Goal: Navigation & Orientation: Find specific page/section

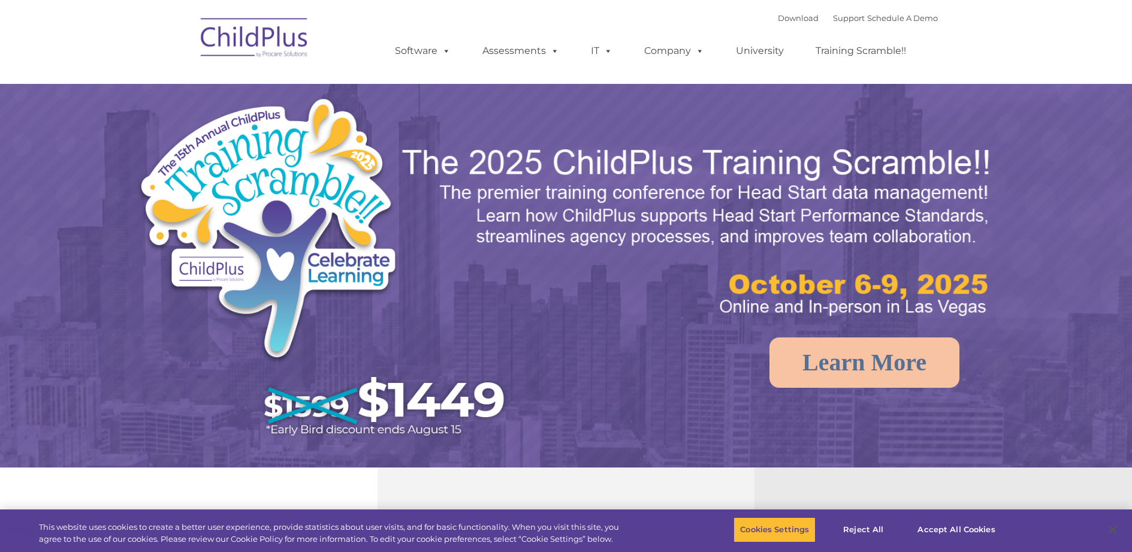
select select "MEDIUM"
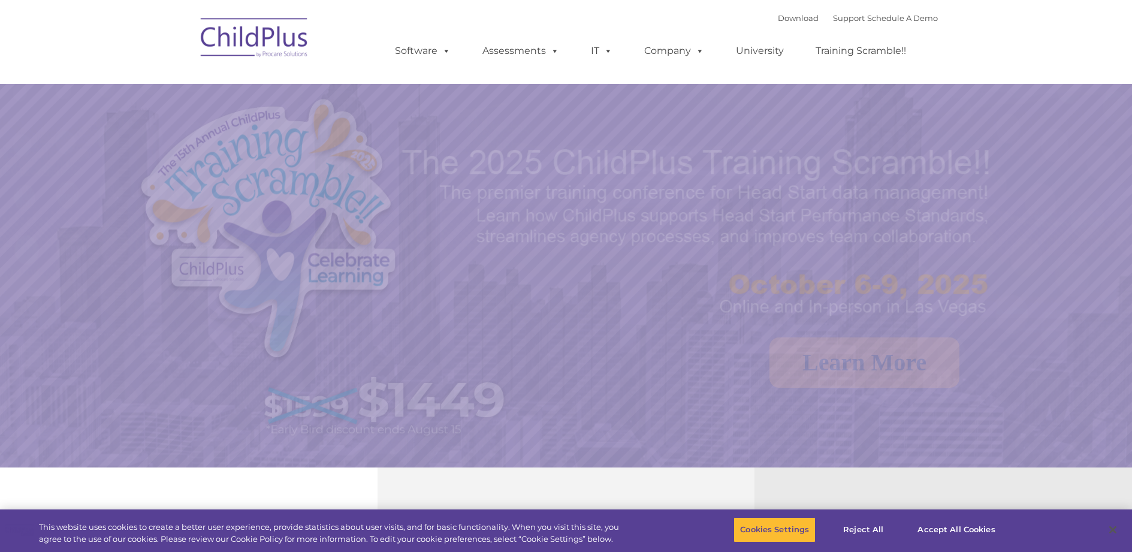
select select "MEDIUM"
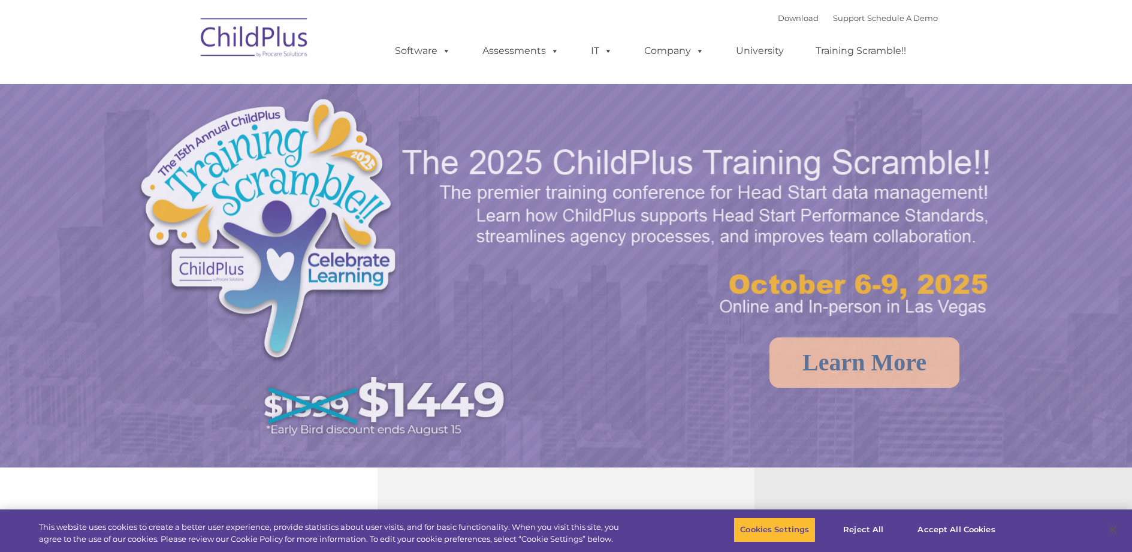
select select "MEDIUM"
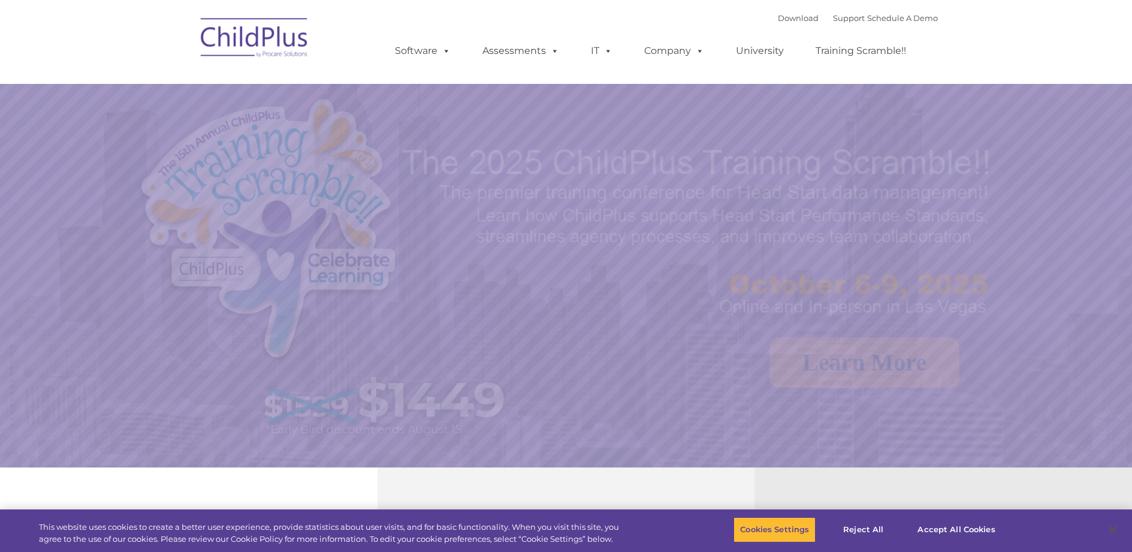
select select "MEDIUM"
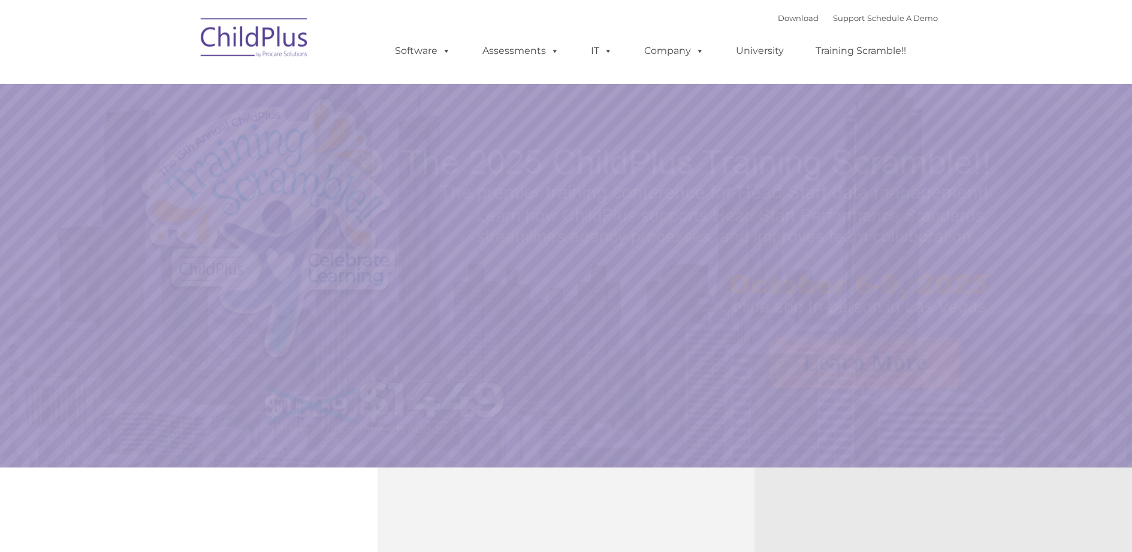
select select "MEDIUM"
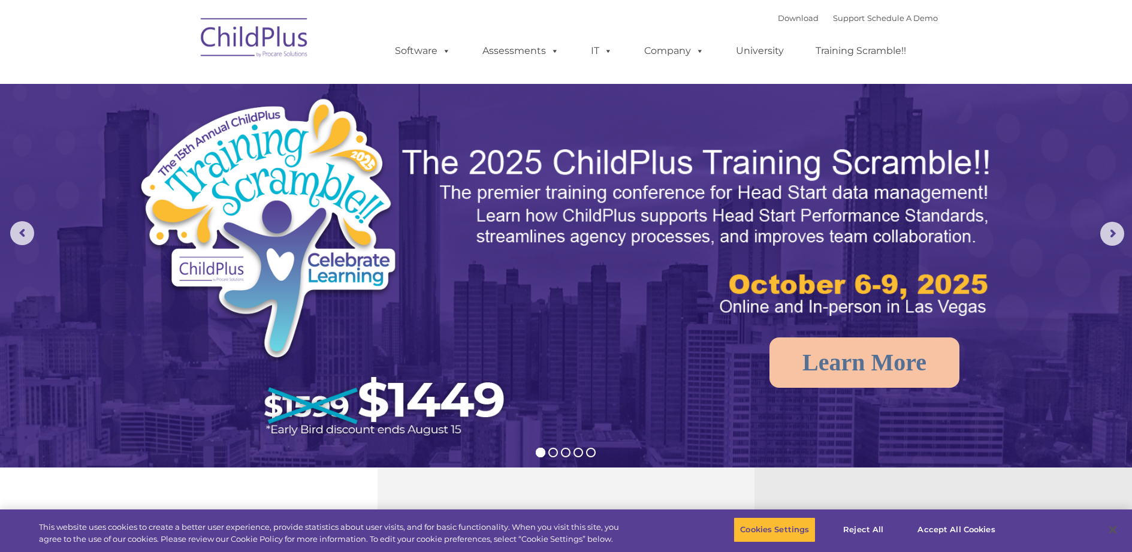
click at [263, 42] on img at bounding box center [255, 40] width 120 height 60
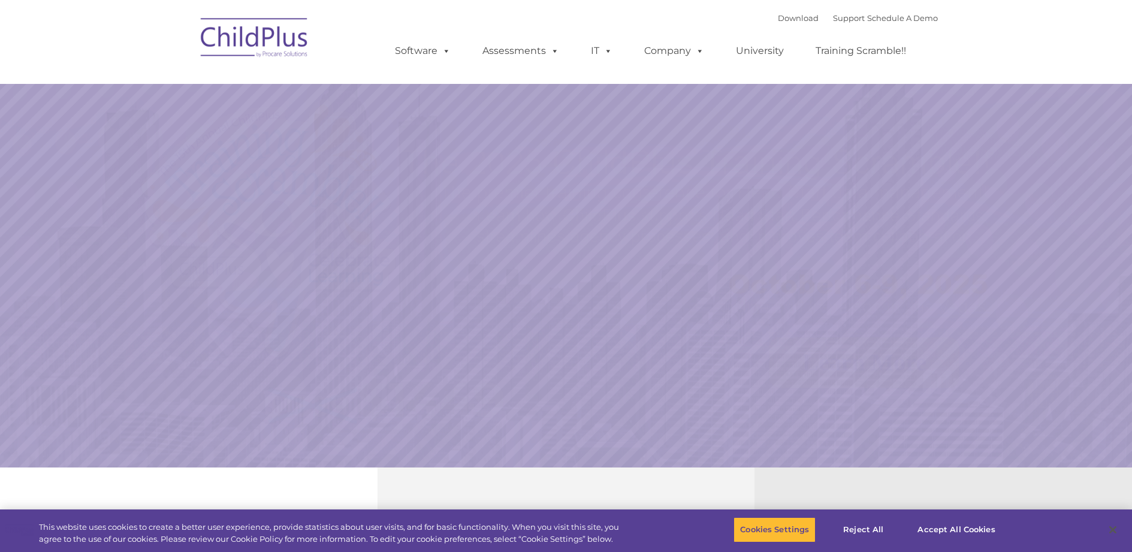
select select "MEDIUM"
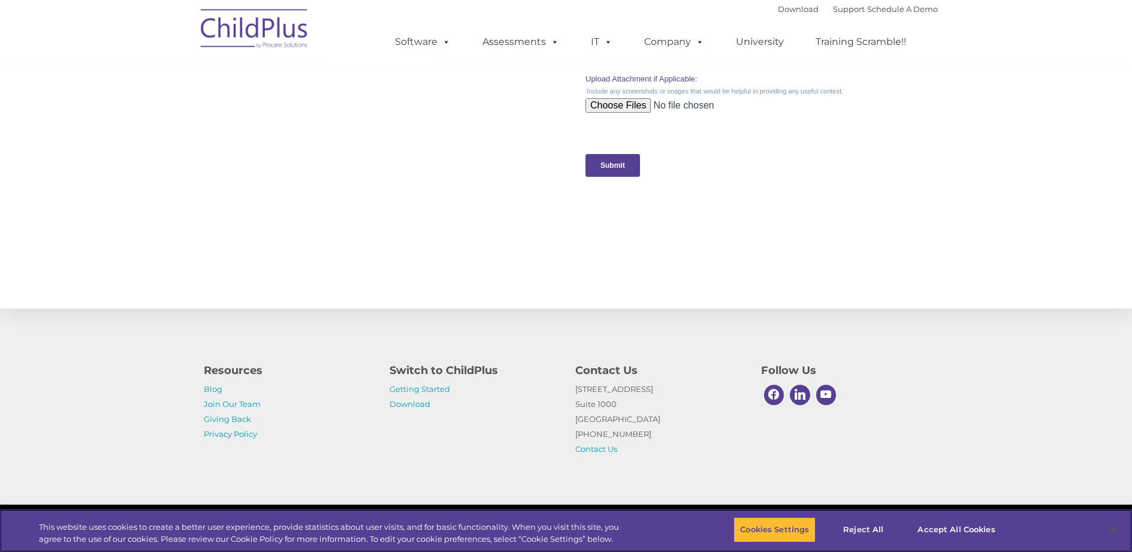
scroll to position [1170, 0]
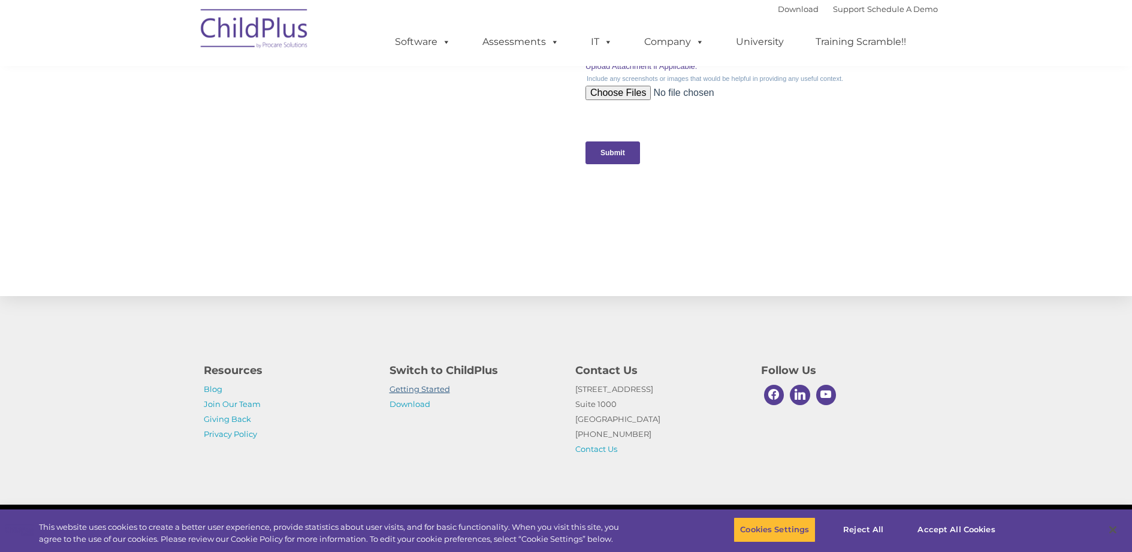
click at [418, 385] on link "Getting Started" at bounding box center [420, 389] width 61 height 10
